Goal: Task Accomplishment & Management: Use online tool/utility

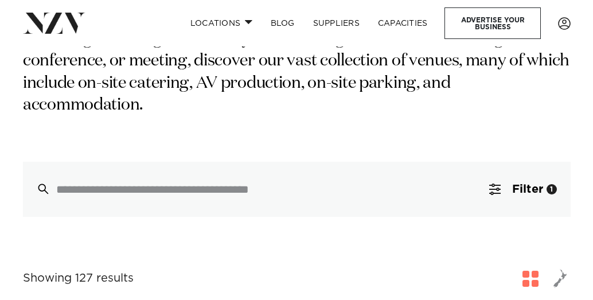
scroll to position [287, 0]
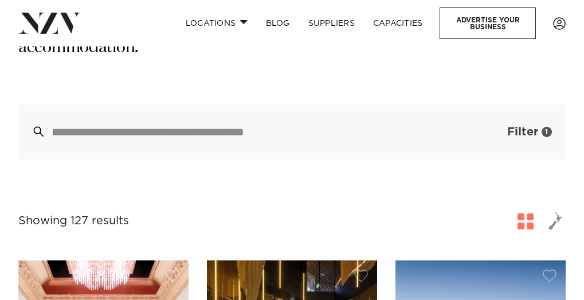
click at [514, 126] on span "Filter" at bounding box center [522, 131] width 31 height 11
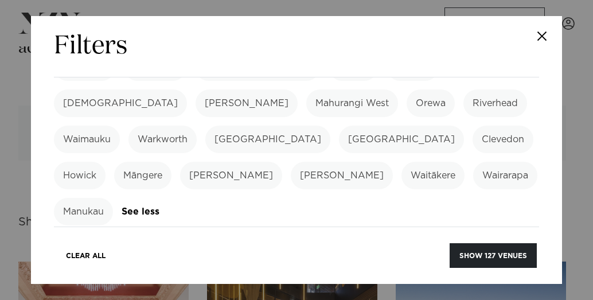
scroll to position [459, 0]
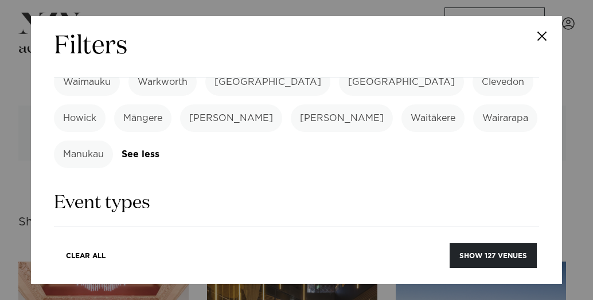
click at [443, 269] on link "See more" at bounding box center [487, 279] width 89 height 10
click at [185, 265] on label "Cocktail Function" at bounding box center [201, 279] width 97 height 28
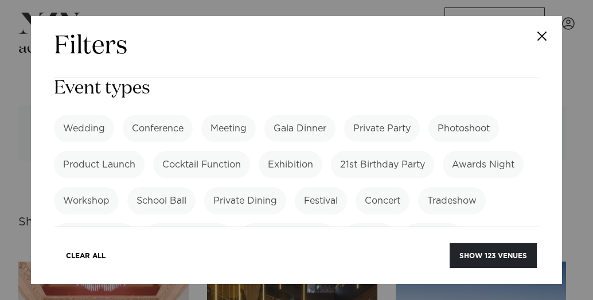
scroll to position [688, 0]
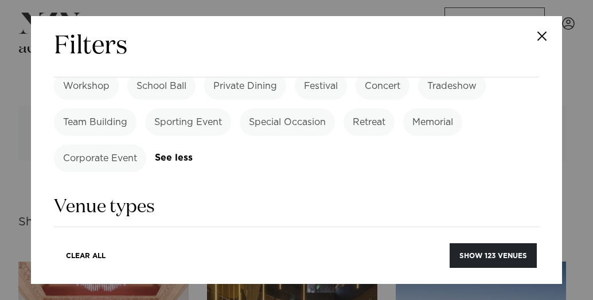
click at [468, 269] on link "See more" at bounding box center [473, 283] width 89 height 10
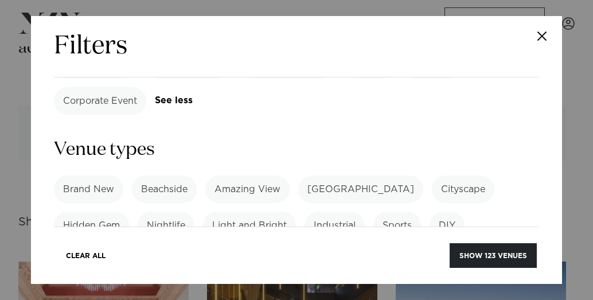
click at [150, 212] on label "Nightlife" at bounding box center [166, 226] width 57 height 28
click at [439, 248] on label "Luxury" at bounding box center [463, 262] width 49 height 28
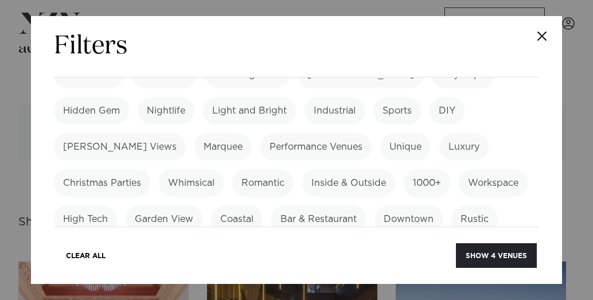
scroll to position [688, 0]
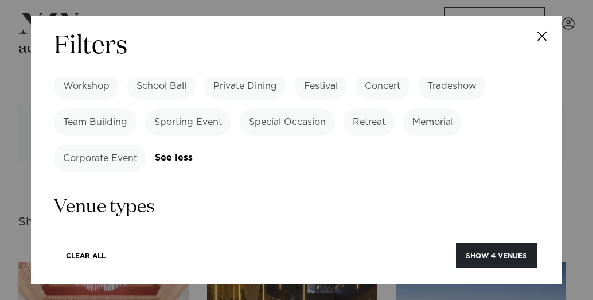
click at [162, 233] on label "Beachside" at bounding box center [164, 247] width 65 height 28
click at [168, 269] on label "Nightlife" at bounding box center [166, 283] width 57 height 28
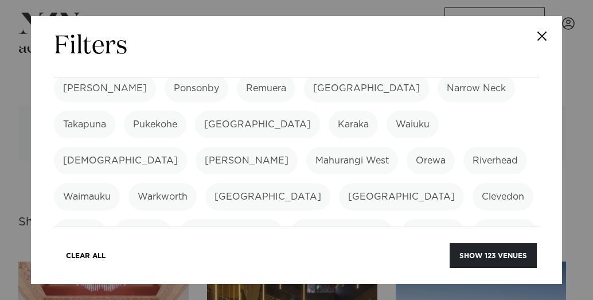
scroll to position [516, 0]
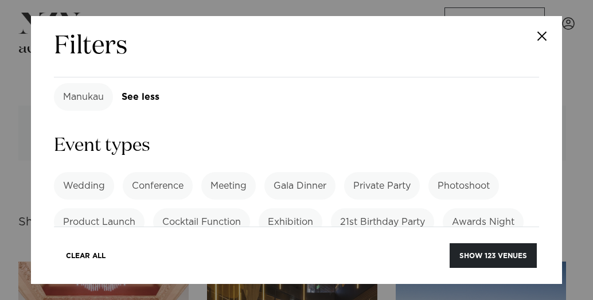
click at [218, 208] on label "Cocktail Function" at bounding box center [201, 222] width 97 height 28
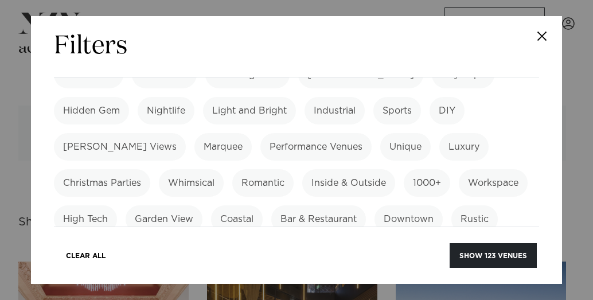
scroll to position [803, 0]
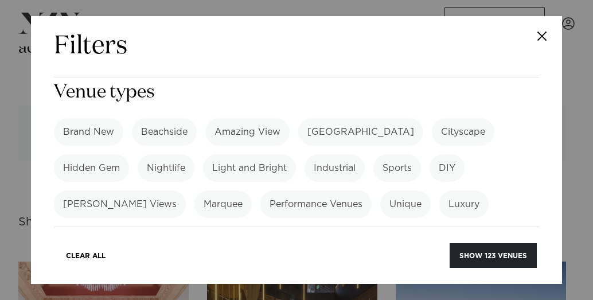
click at [202, 263] on label "Garden View" at bounding box center [164, 277] width 77 height 28
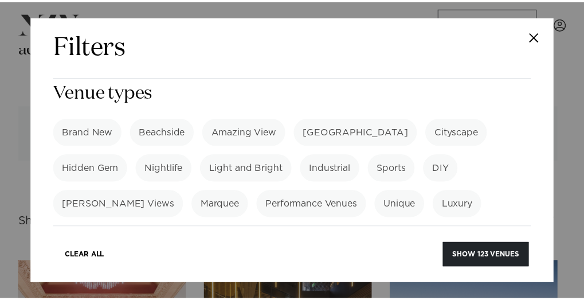
scroll to position [745, 0]
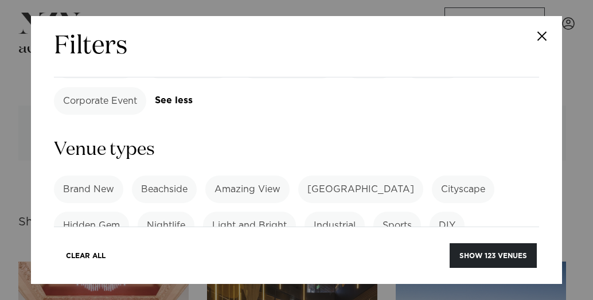
click at [175, 212] on label "Nightlife" at bounding box center [166, 226] width 57 height 28
click at [143, 212] on label "Nightlife" at bounding box center [166, 226] width 57 height 28
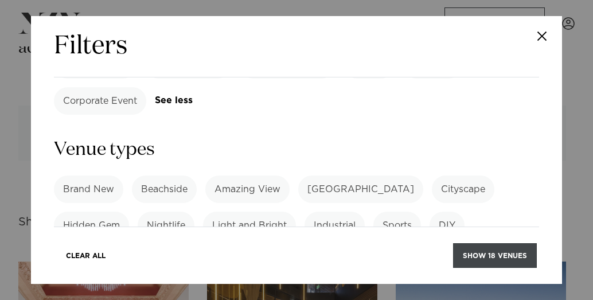
click at [472, 251] on button "Show 18 venues" at bounding box center [495, 255] width 84 height 25
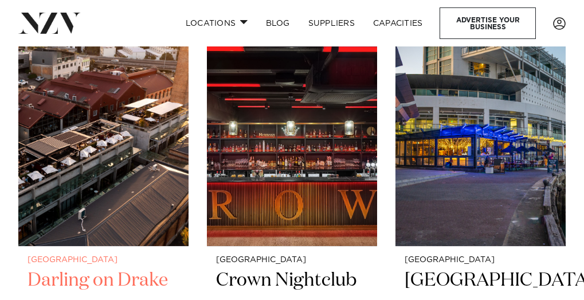
scroll to position [344, 0]
